Goal: Information Seeking & Learning: Compare options

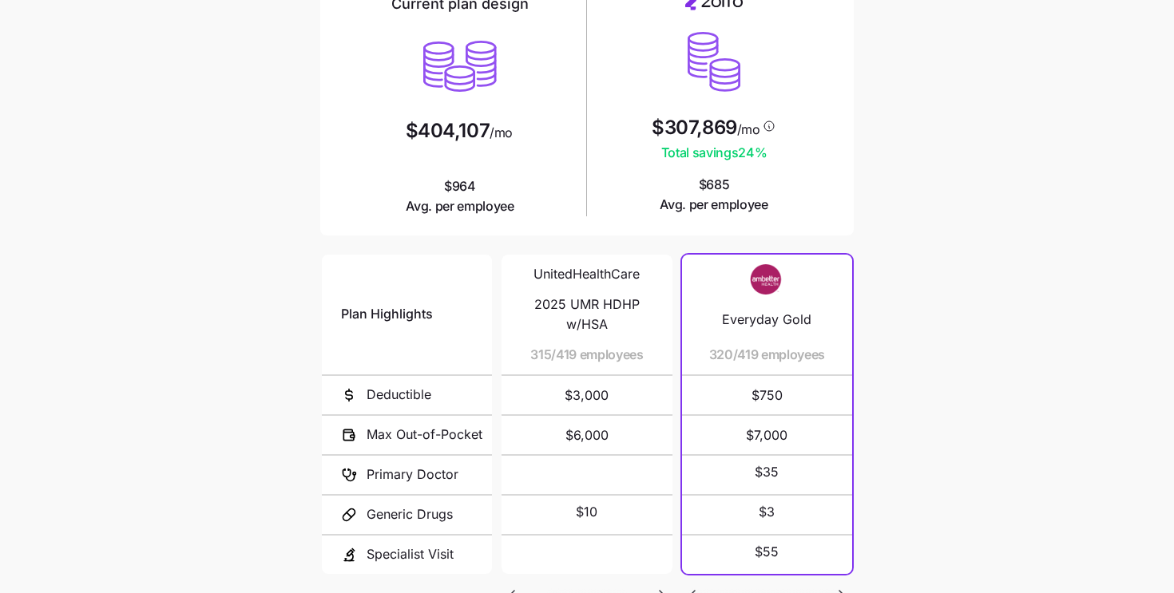
scroll to position [278, 0]
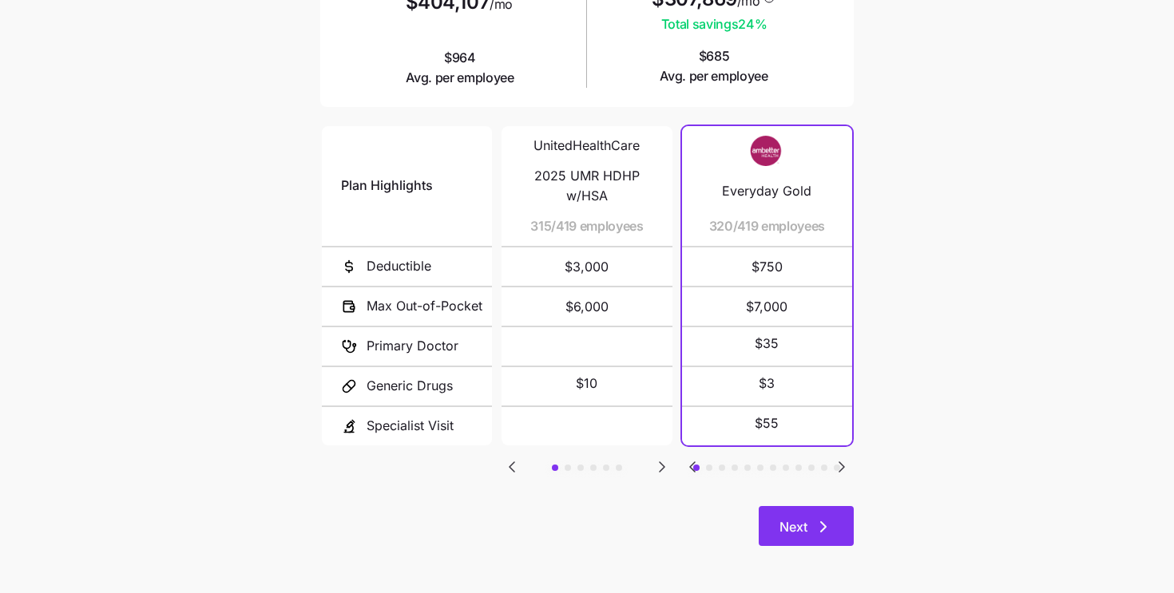
click at [808, 526] on span "Next" at bounding box center [807, 527] width 54 height 19
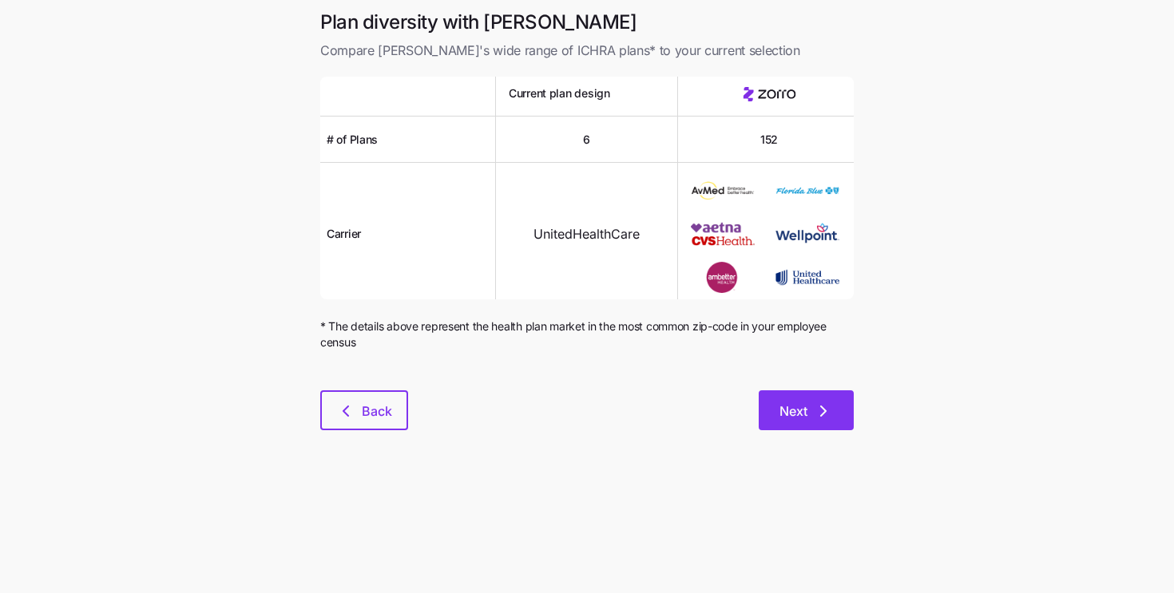
click at [819, 403] on icon "button" at bounding box center [823, 411] width 19 height 19
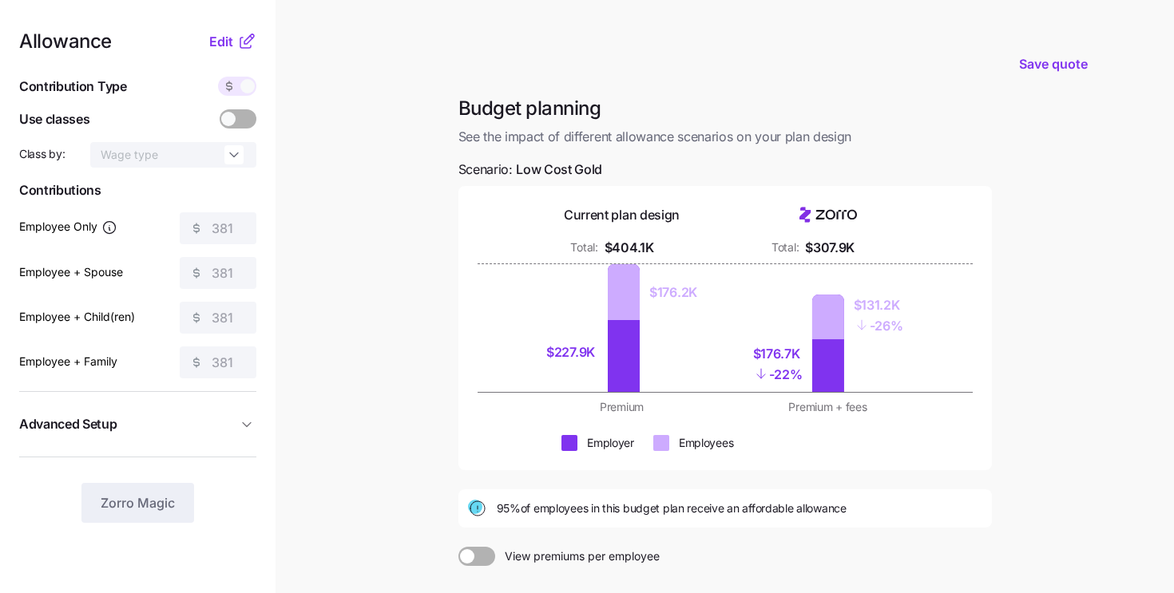
scroll to position [192, 0]
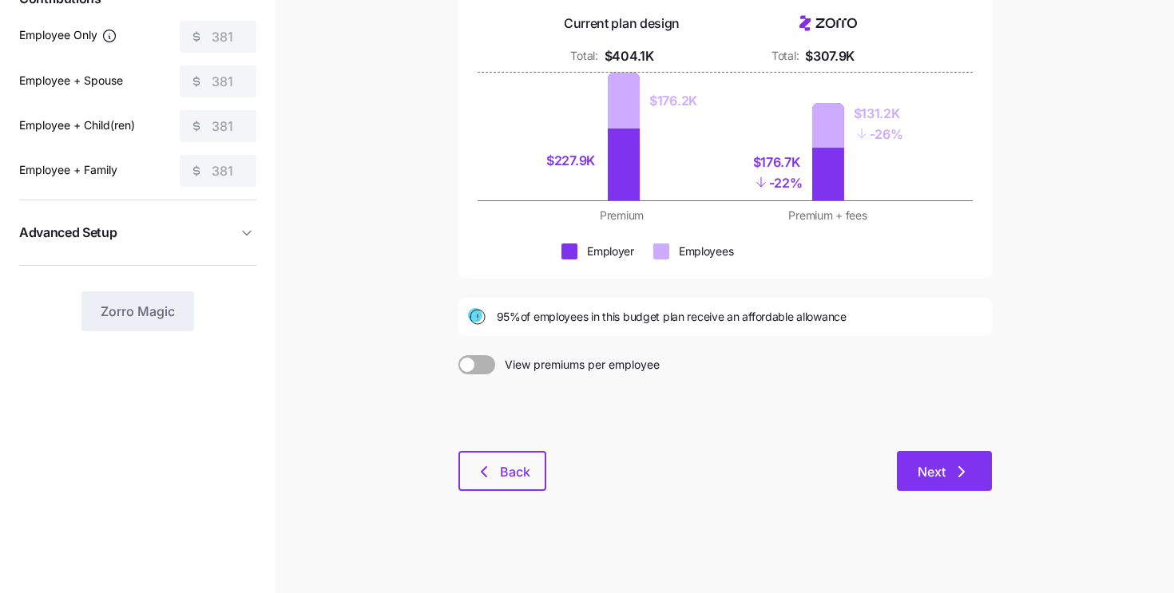
click at [958, 478] on icon "button" at bounding box center [961, 471] width 19 height 19
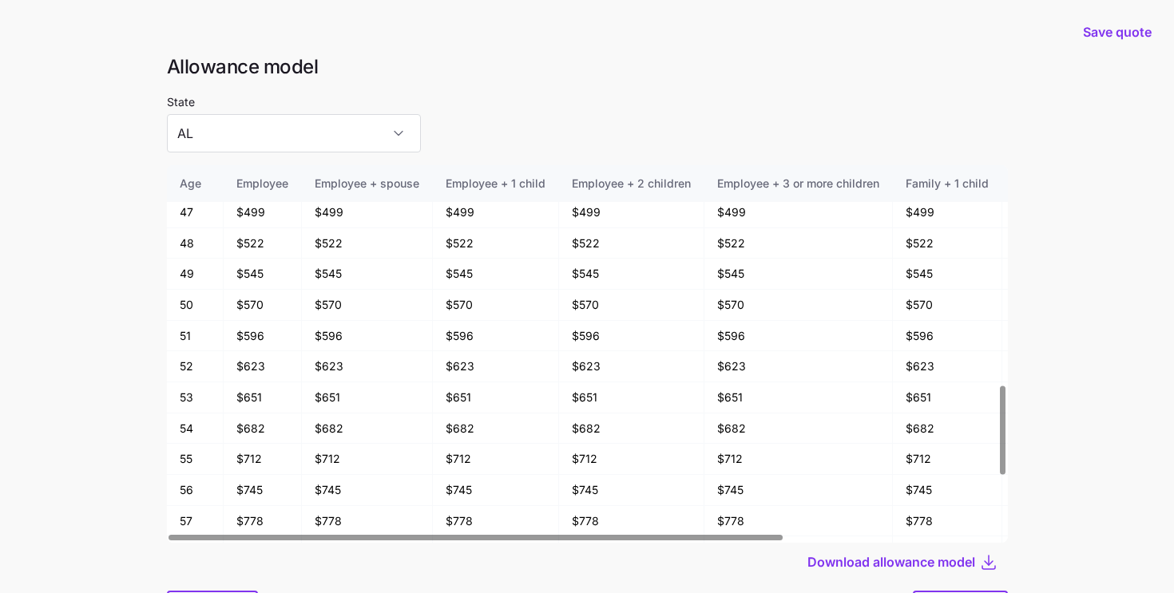
scroll to position [85, 0]
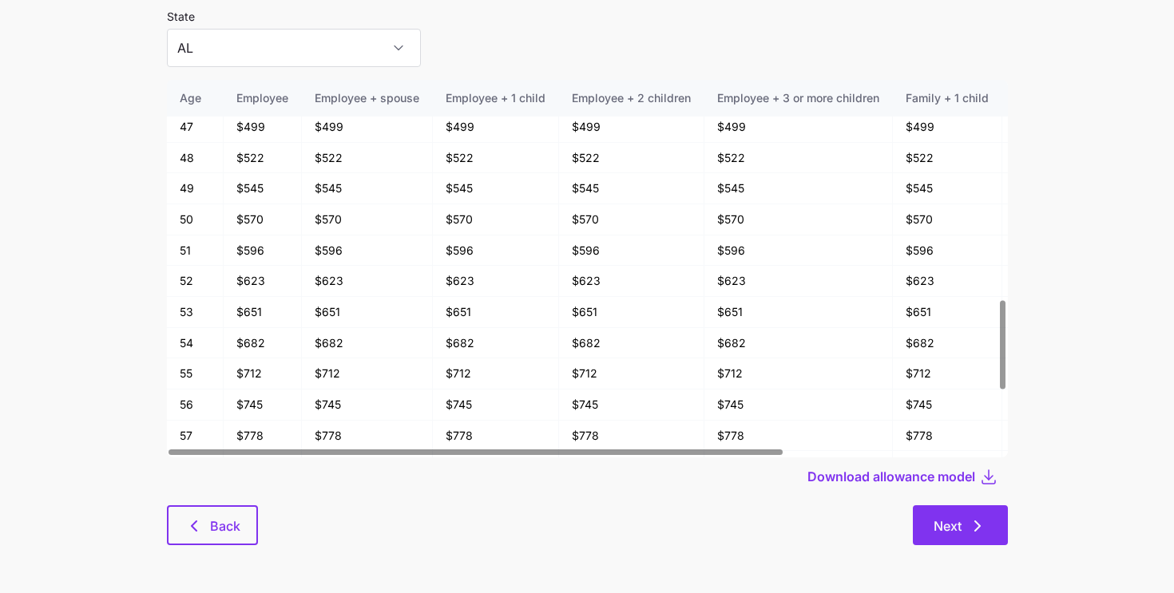
click at [959, 516] on button "Next" at bounding box center [960, 526] width 95 height 40
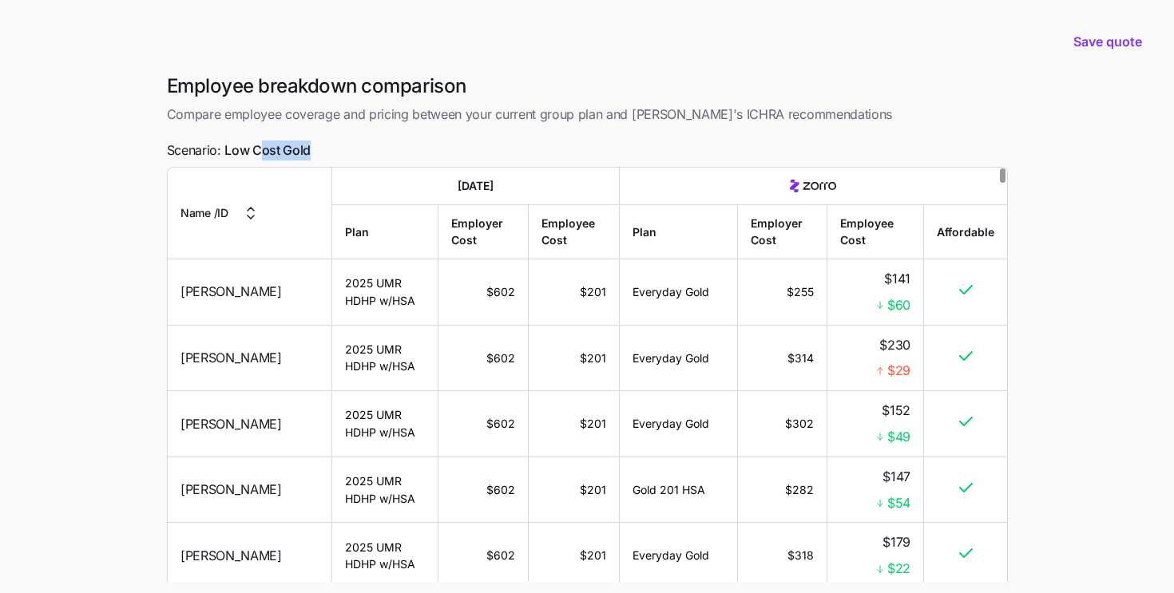
drag, startPoint x: 309, startPoint y: 150, endPoint x: 243, endPoint y: 140, distance: 67.1
click at [247, 141] on span "Low Cost Gold" at bounding box center [267, 151] width 86 height 20
click at [276, 145] on span "Low Cost Gold" at bounding box center [267, 151] width 86 height 20
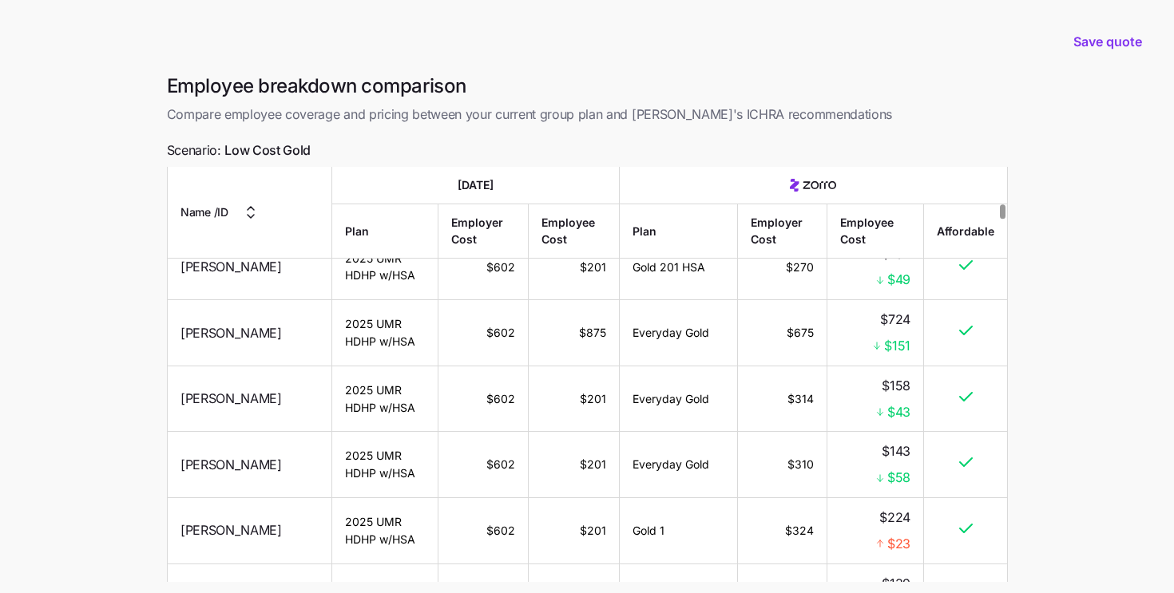
scroll to position [2523, 0]
drag, startPoint x: 893, startPoint y: 531, endPoint x: 933, endPoint y: 531, distance: 39.9
click at [933, 531] on tr "[PERSON_NAME] 2025 UMR HDHP w/HSA $602 $201 Gold 1 $324 $224 $23" at bounding box center [587, 532] width 839 height 66
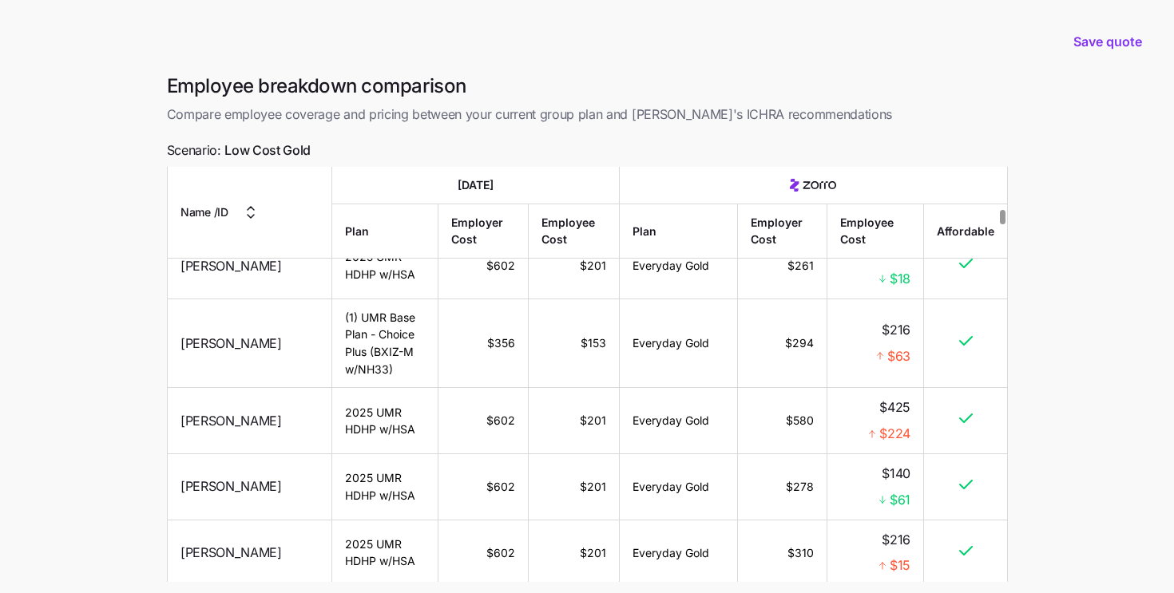
scroll to position [2936, 0]
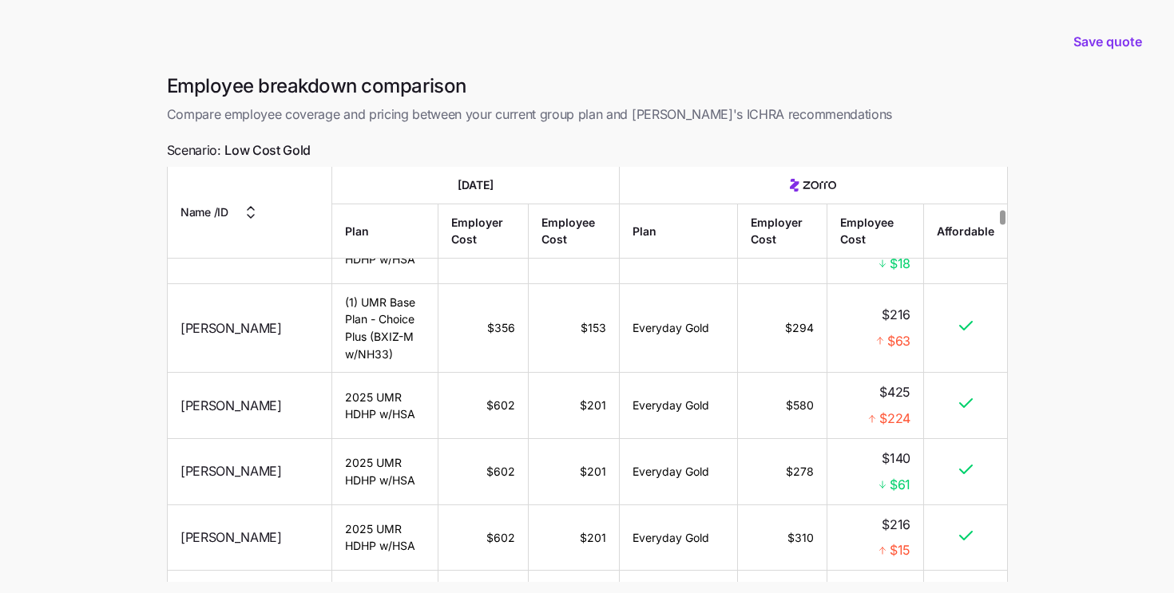
click at [887, 331] on span "$63" at bounding box center [898, 341] width 23 height 20
drag, startPoint x: 887, startPoint y: 327, endPoint x: 907, endPoint y: 327, distance: 20.8
click at [907, 331] on span "$63" at bounding box center [898, 341] width 23 height 20
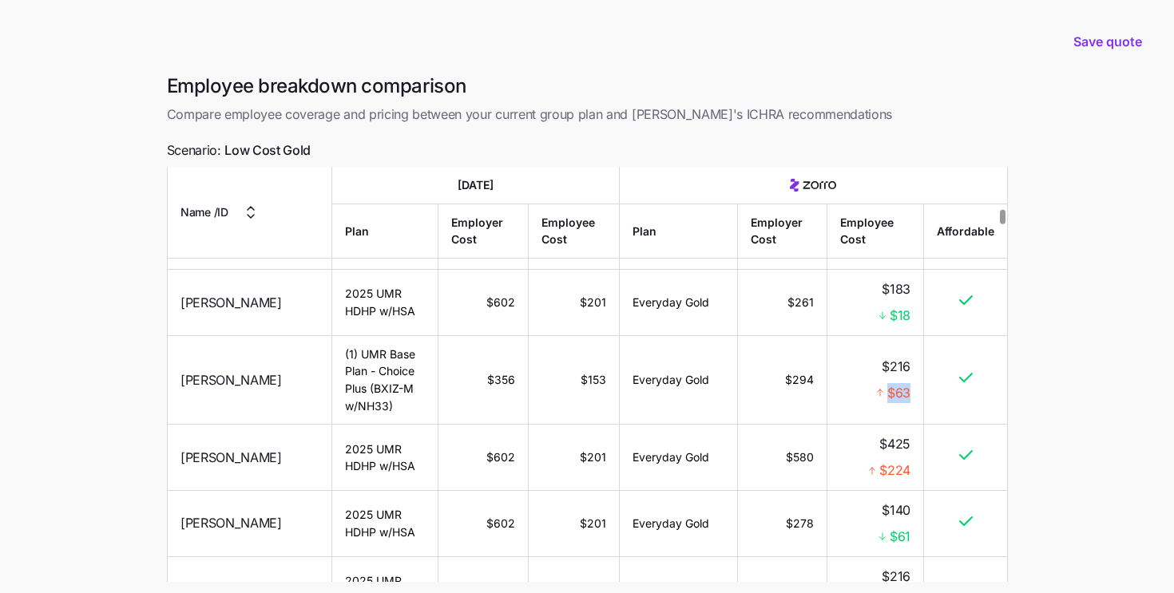
scroll to position [2879, 0]
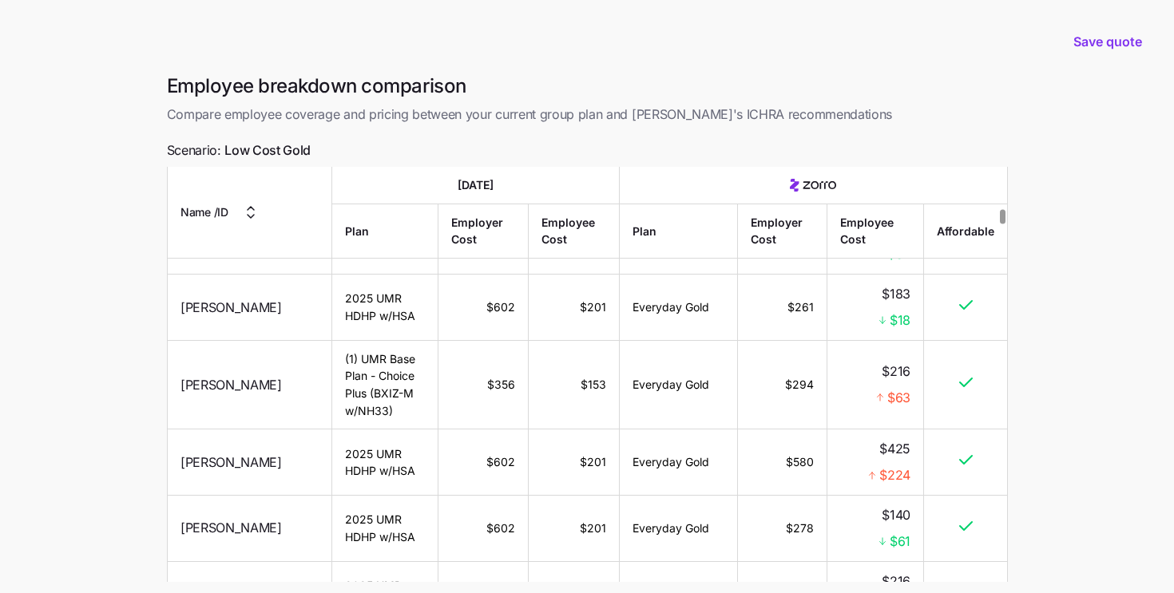
click at [918, 383] on td "$216 $63" at bounding box center [875, 385] width 97 height 89
drag, startPoint x: 918, startPoint y: 383, endPoint x: 868, endPoint y: 331, distance: 71.2
click at [868, 341] on td "$216 $63" at bounding box center [875, 385] width 97 height 89
click at [853, 388] on div "$63" at bounding box center [875, 398] width 70 height 20
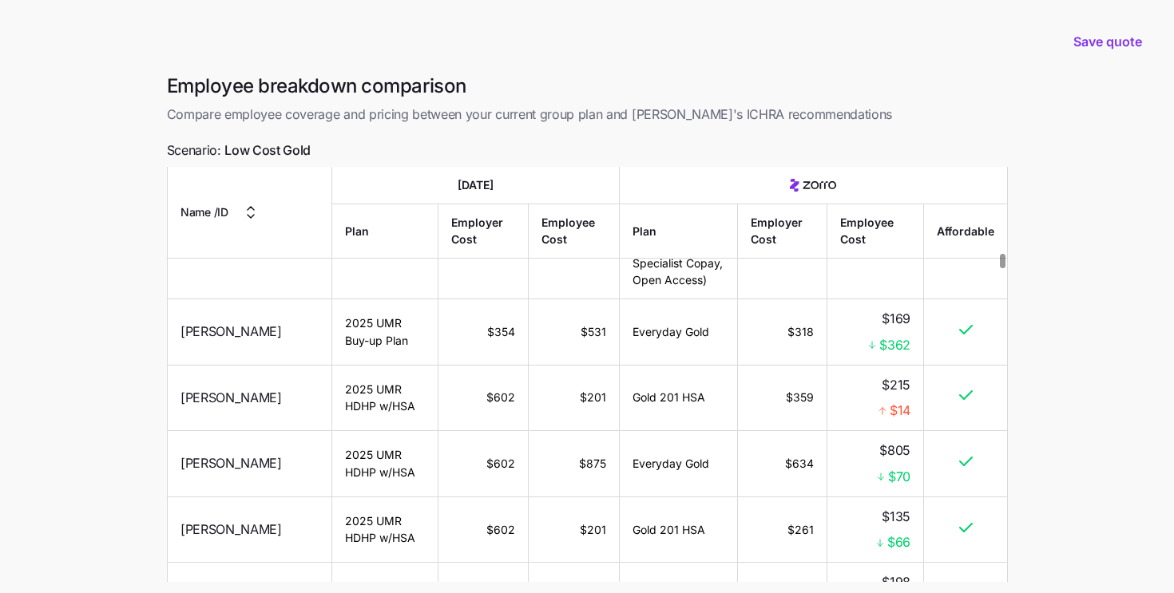
scroll to position [5957, 0]
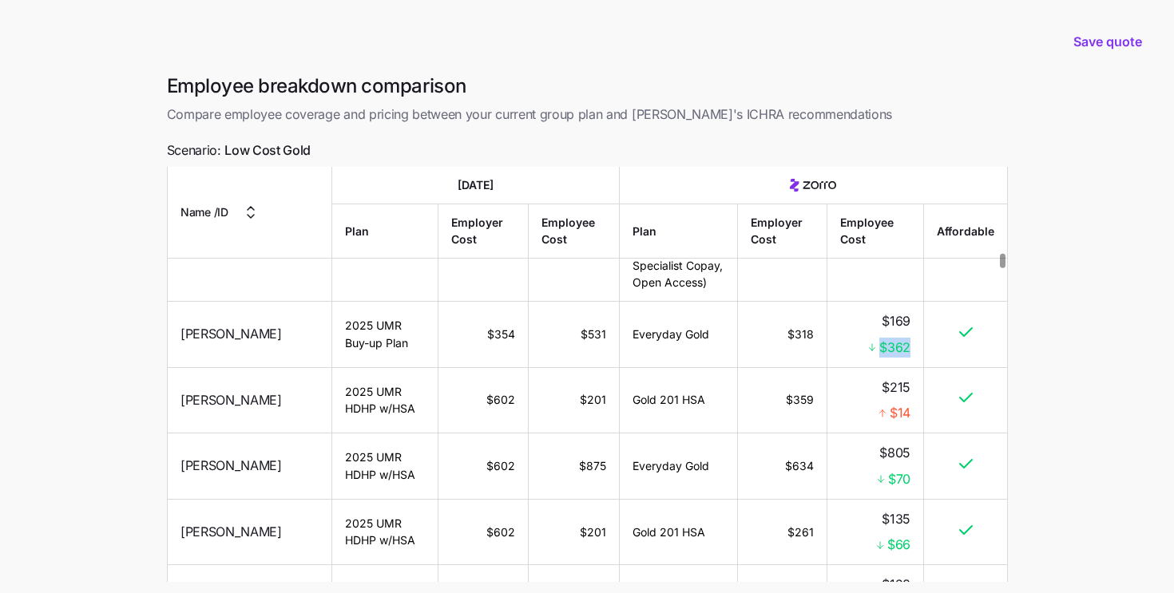
drag, startPoint x: 911, startPoint y: 331, endPoint x: 855, endPoint y: 329, distance: 55.9
click at [857, 328] on td "$169 $362" at bounding box center [875, 335] width 97 height 66
drag, startPoint x: 551, startPoint y: 323, endPoint x: 585, endPoint y: 323, distance: 34.3
click at [585, 323] on td "$531" at bounding box center [573, 335] width 91 height 66
drag, startPoint x: 882, startPoint y: 304, endPoint x: 916, endPoint y: 304, distance: 34.3
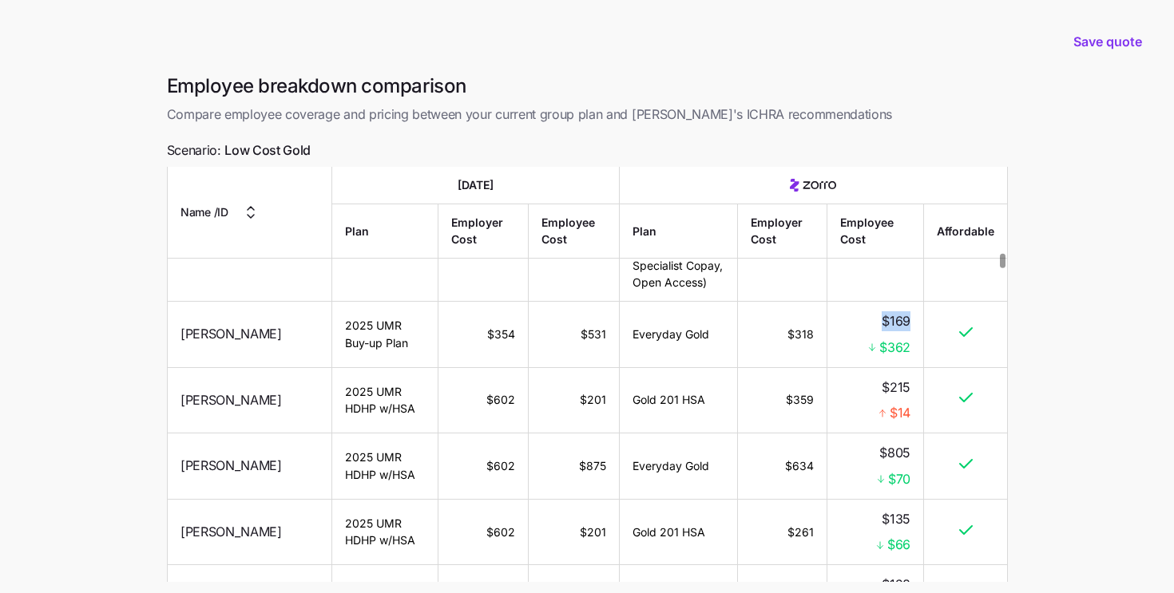
click at [916, 304] on td "$169 $362" at bounding box center [875, 335] width 97 height 66
drag, startPoint x: 916, startPoint y: 335, endPoint x: 875, endPoint y: 335, distance: 40.7
click at [875, 335] on td "$169 $362" at bounding box center [875, 335] width 97 height 66
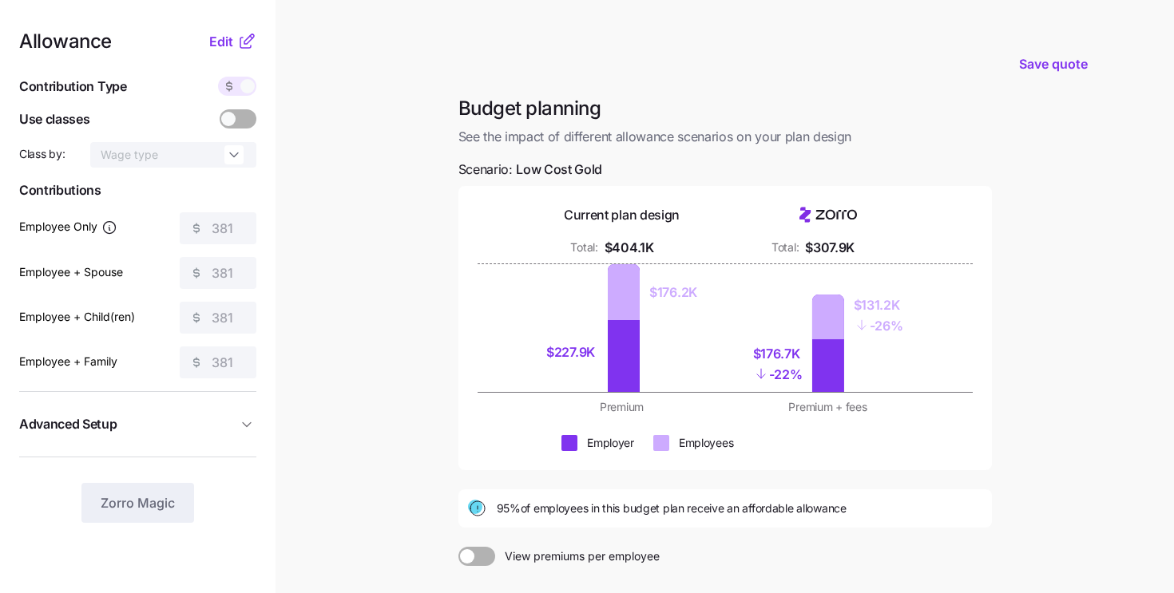
scroll to position [192, 0]
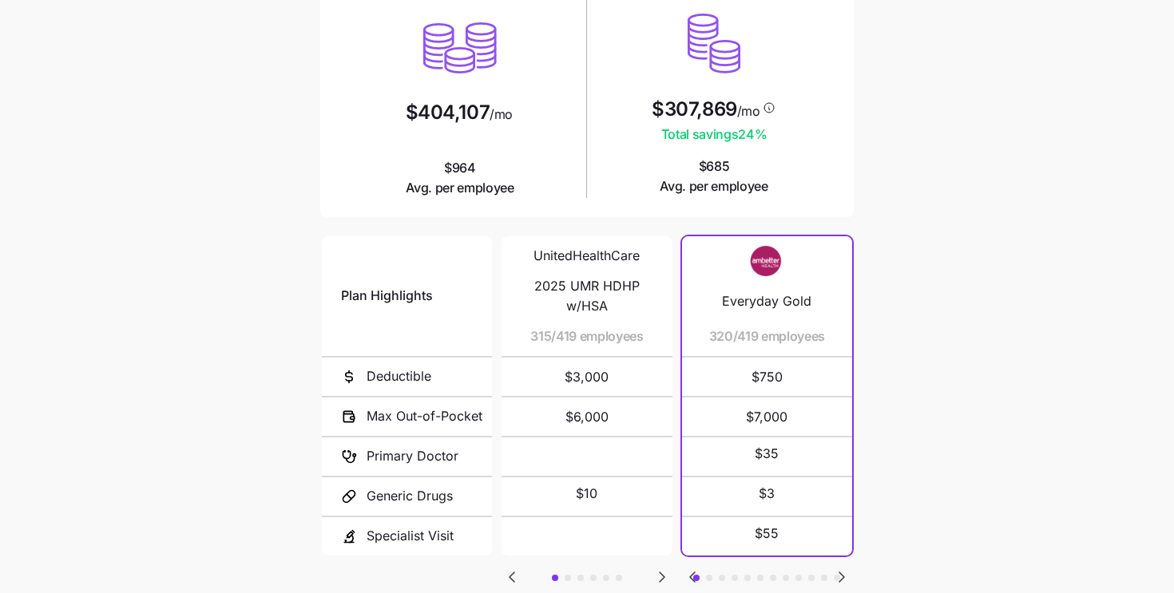
scroll to position [234, 0]
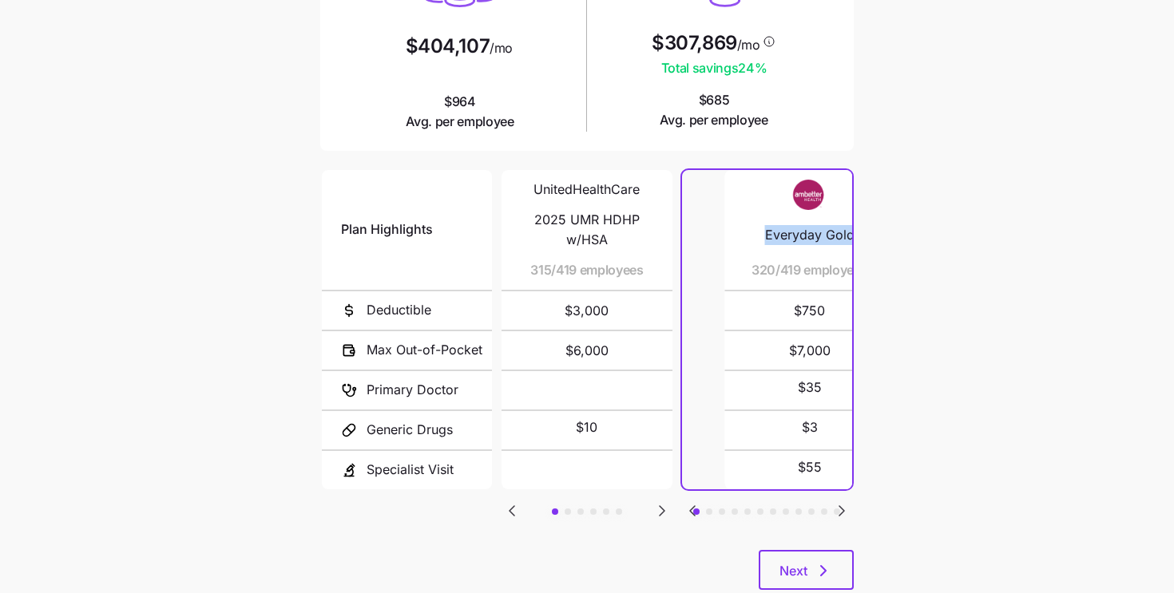
drag, startPoint x: 720, startPoint y: 224, endPoint x: 733, endPoint y: 253, distance: 31.5
click at [733, 253] on div "Everyday Gold 320/419 employees $750 $7,000 $35 $3 $55" at bounding box center [809, 329] width 170 height 319
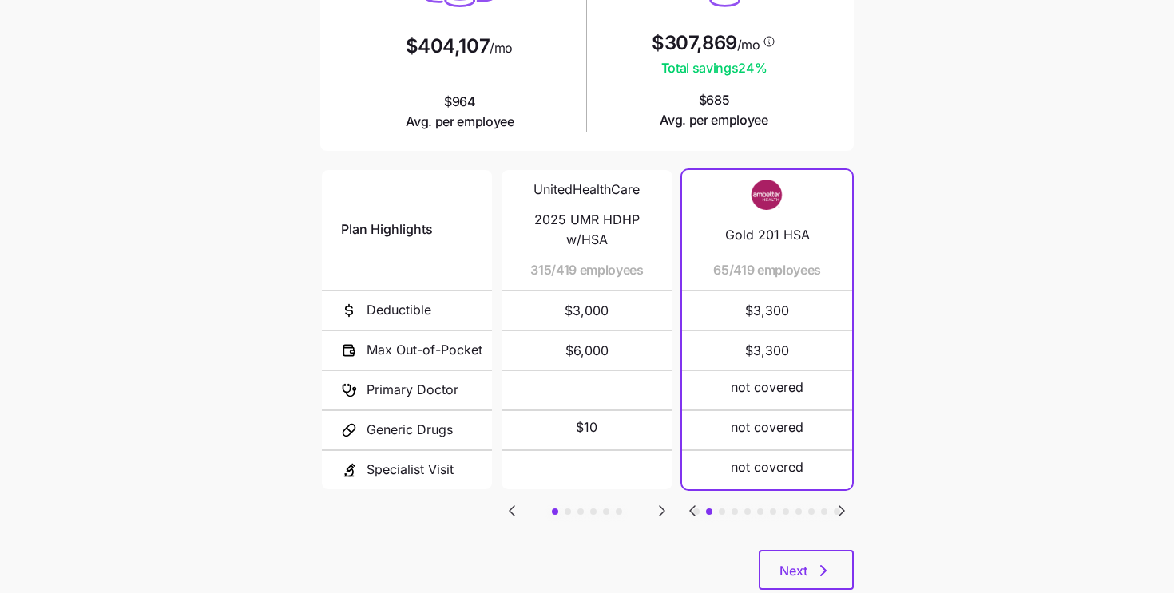
click at [692, 507] on icon "Go to previous slide" at bounding box center [692, 511] width 5 height 10
click at [569, 509] on button "button" at bounding box center [568, 512] width 6 height 6
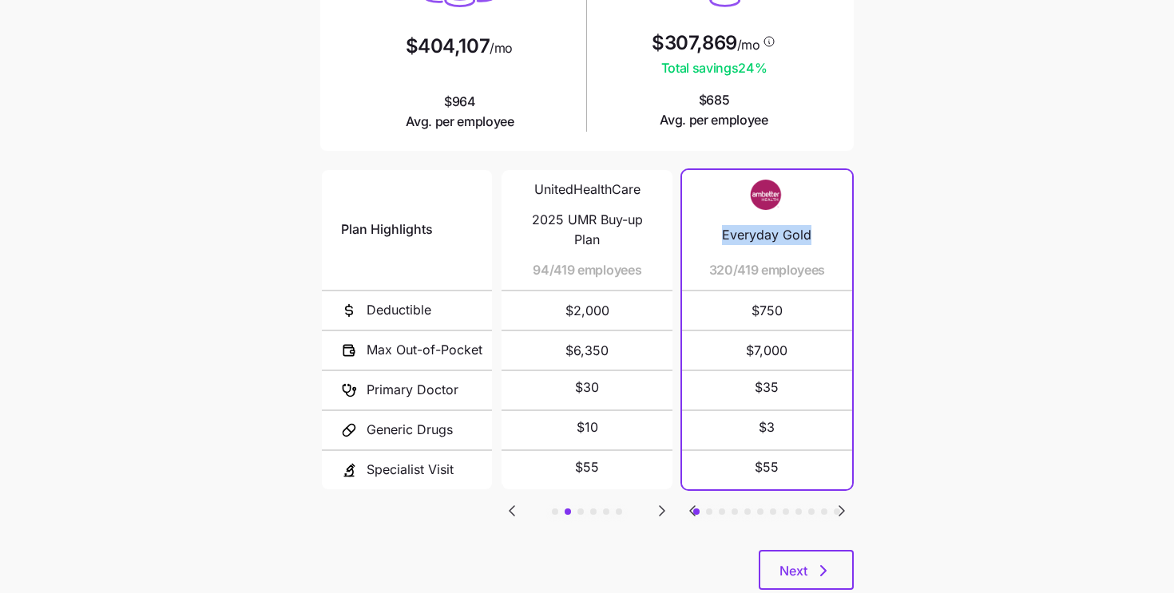
click at [710, 509] on button "button" at bounding box center [709, 512] width 6 height 6
click at [723, 509] on button "button" at bounding box center [722, 512] width 6 height 6
click at [736, 509] on button "button" at bounding box center [735, 512] width 6 height 6
click at [748, 509] on button "button" at bounding box center [747, 512] width 6 height 6
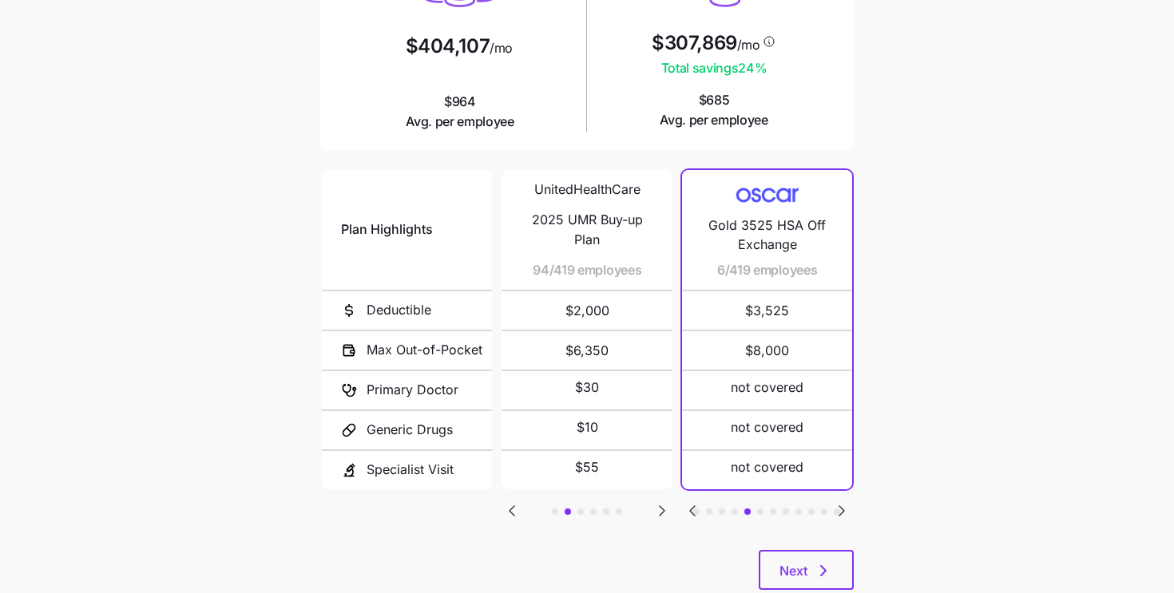
click at [760, 509] on button "button" at bounding box center [760, 512] width 6 height 6
click at [772, 509] on button "button" at bounding box center [773, 512] width 6 height 6
click at [555, 509] on button "button" at bounding box center [555, 512] width 6 height 6
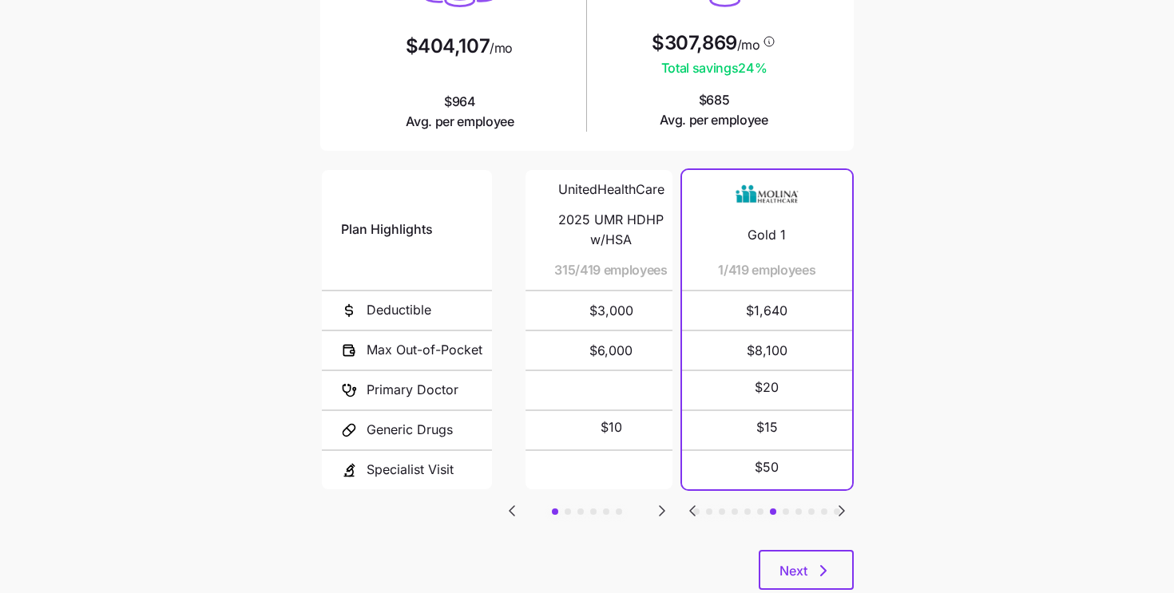
click at [545, 272] on div "UnitedHealthCare 2025 UMR HDHP w/HSA 315/419 employees" at bounding box center [611, 230] width 132 height 120
click at [697, 505] on icon "Go to previous slide" at bounding box center [692, 511] width 19 height 19
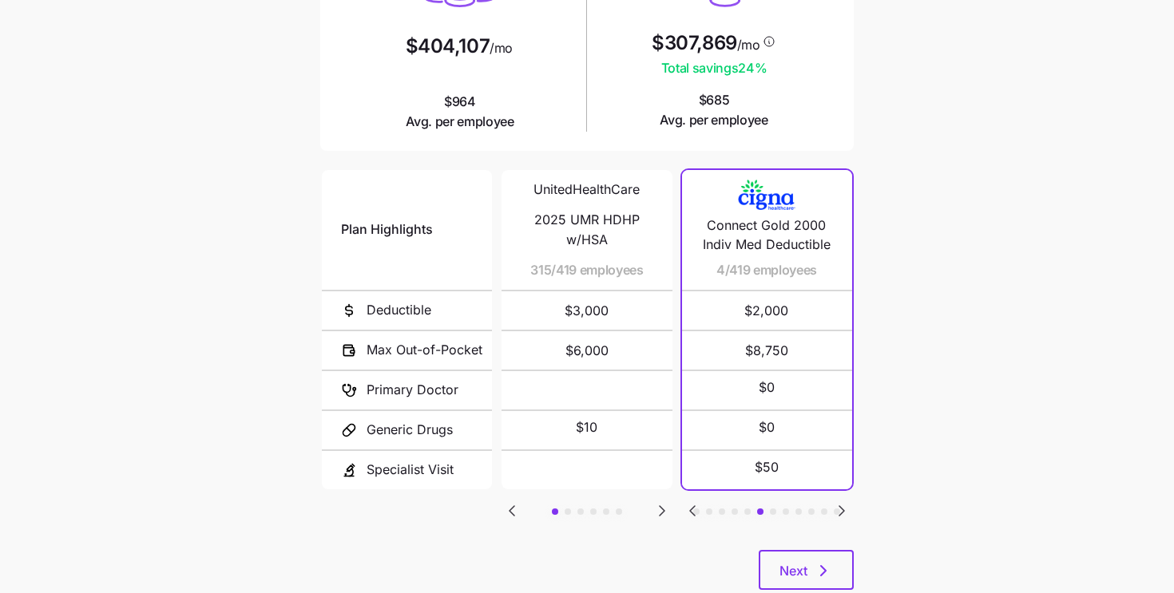
click at [719, 509] on button "button" at bounding box center [722, 512] width 6 height 6
click at [695, 507] on icon "Go to previous slide" at bounding box center [692, 511] width 19 height 19
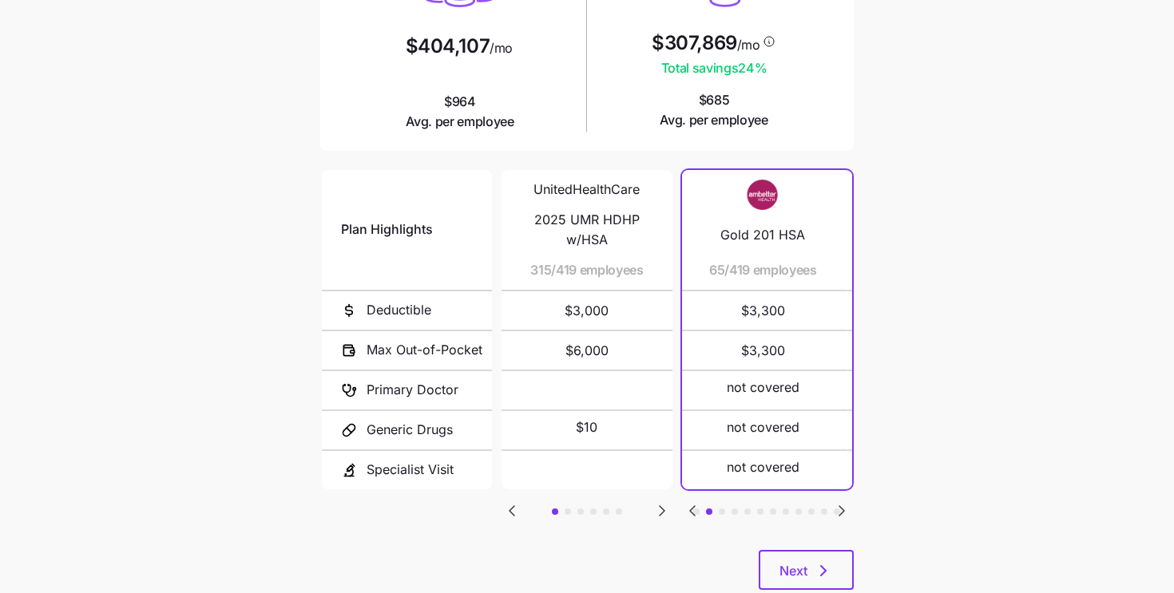
click at [695, 507] on icon "Go to previous slide" at bounding box center [692, 511] width 19 height 19
click at [762, 509] on button "button" at bounding box center [760, 512] width 6 height 6
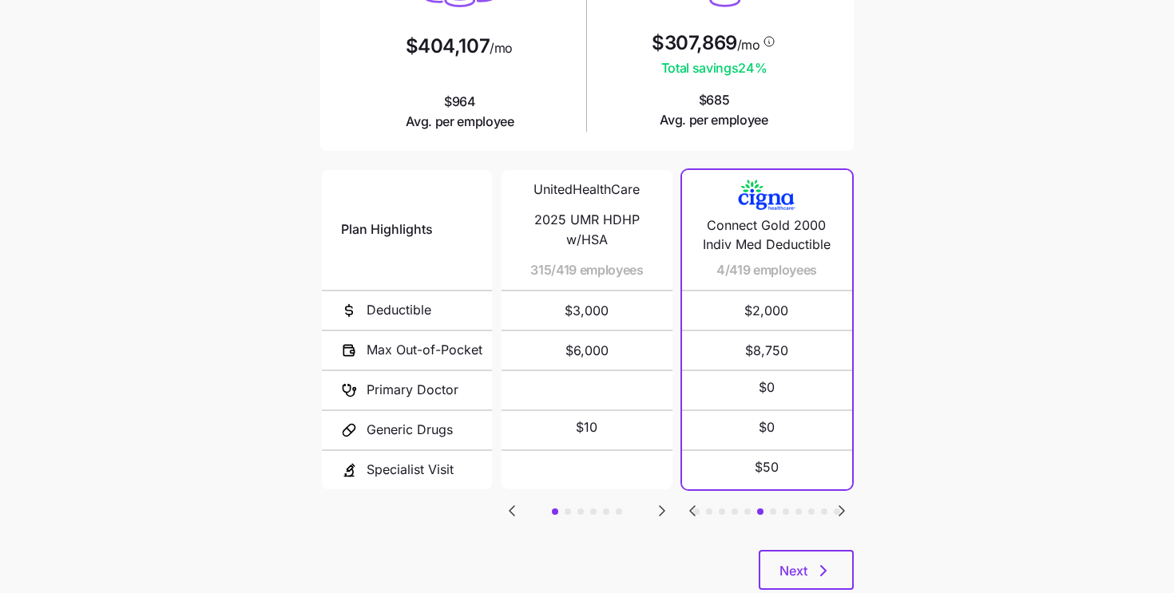
click at [748, 509] on button "button" at bounding box center [747, 512] width 6 height 6
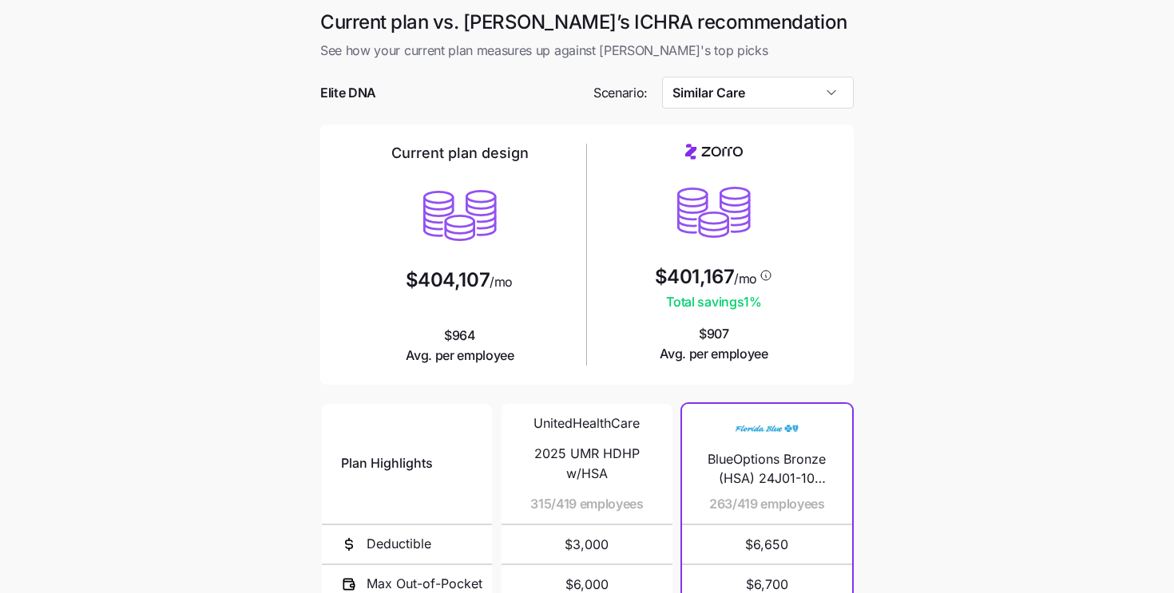
click at [720, 109] on div at bounding box center [587, 117] width 534 height 16
click at [714, 97] on input "Similar Care" at bounding box center [758, 93] width 192 height 32
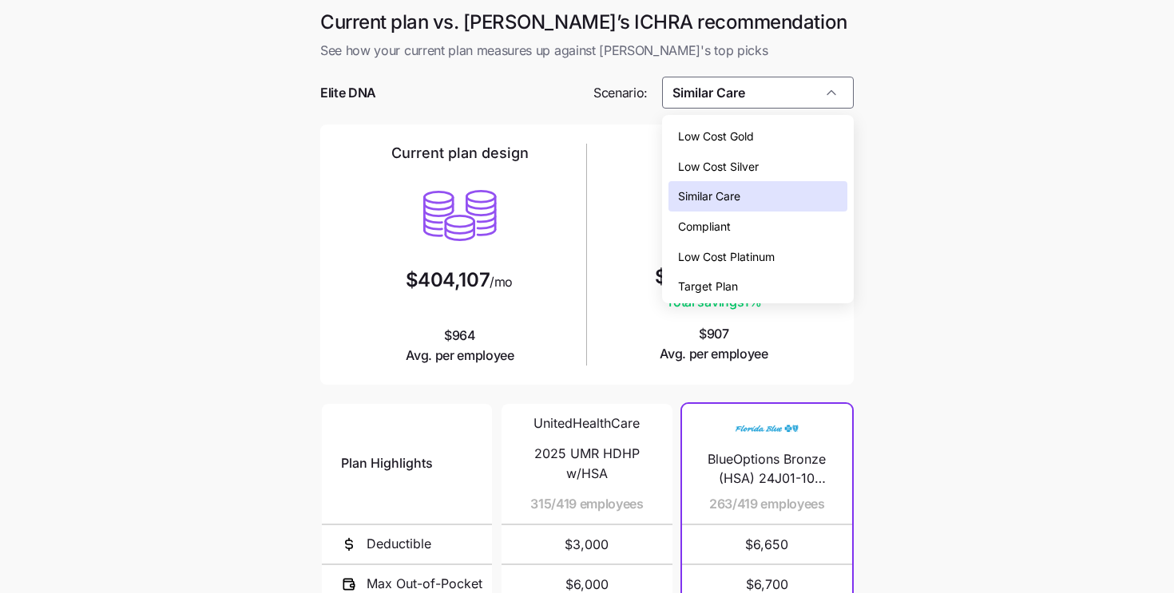
click at [713, 137] on span "Low Cost Gold" at bounding box center [716, 137] width 76 height 18
type input "Low Cost Gold"
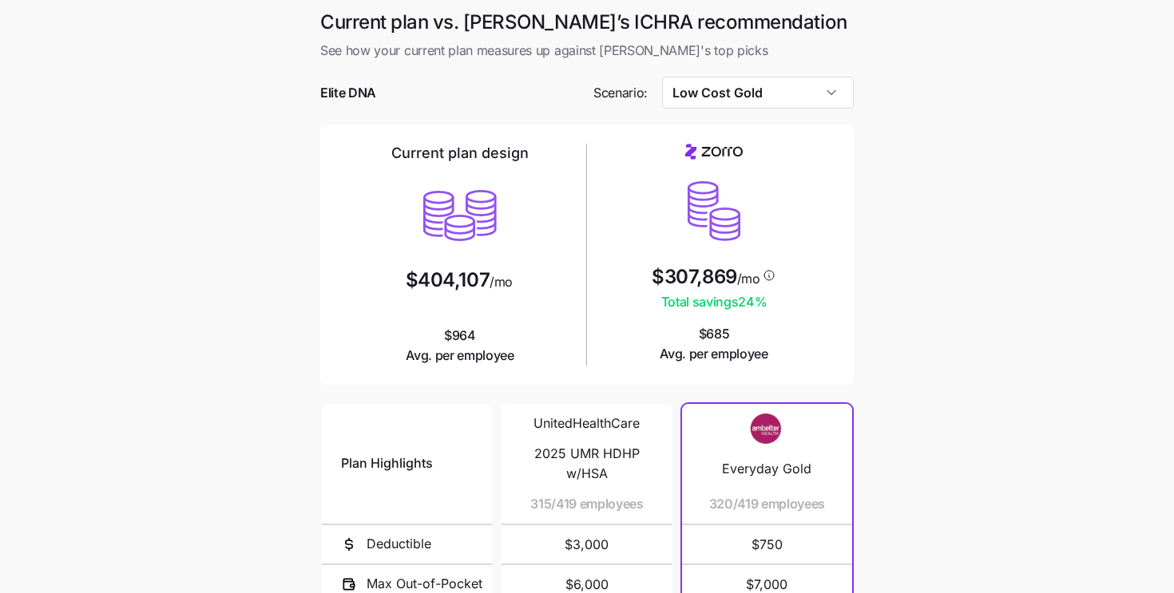
scroll to position [278, 0]
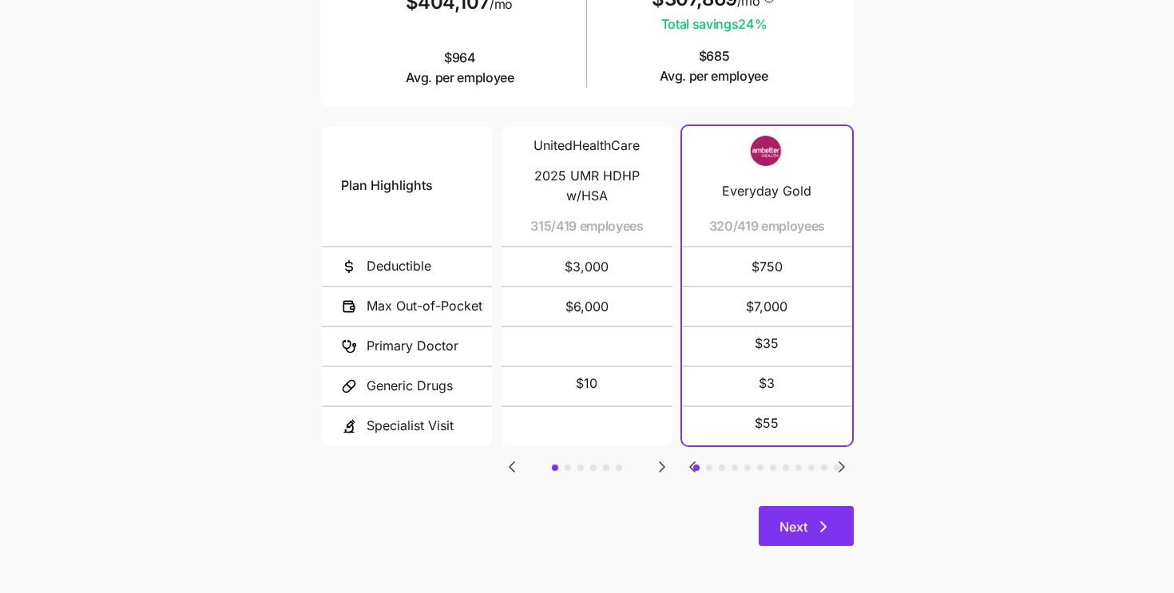
click at [794, 526] on span "Next" at bounding box center [794, 527] width 28 height 19
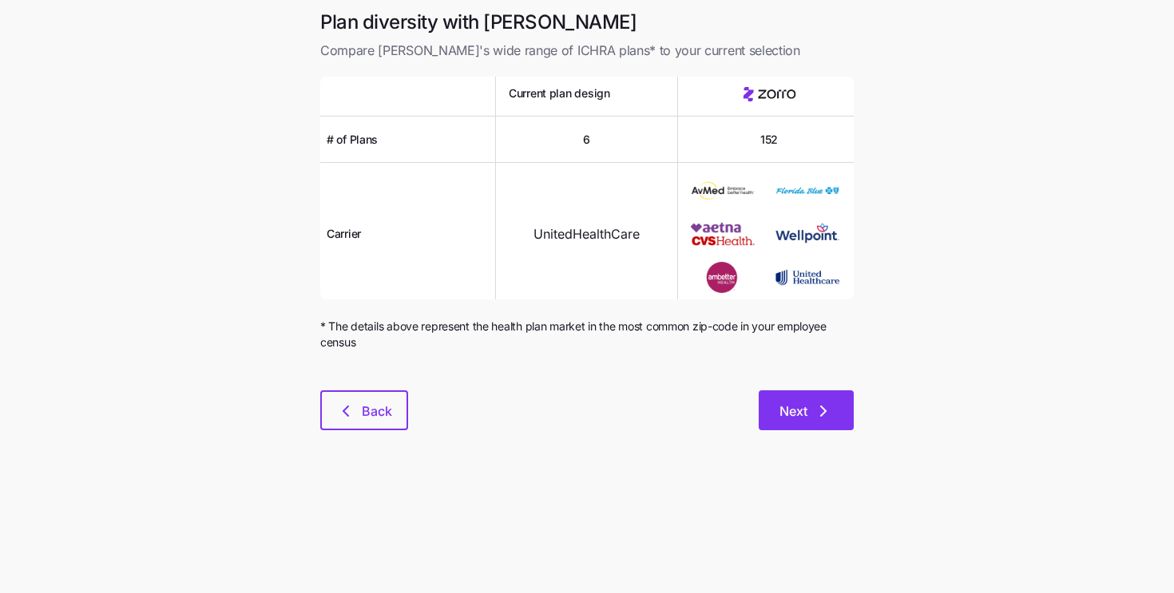
click at [788, 419] on span "Next" at bounding box center [794, 411] width 28 height 19
